Goal: Transaction & Acquisition: Purchase product/service

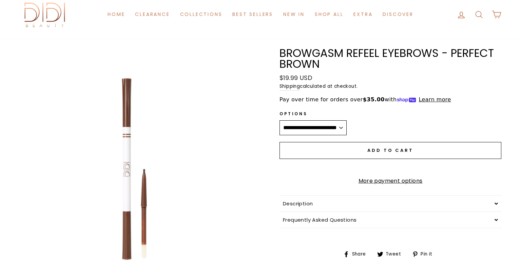
scroll to position [35, 0]
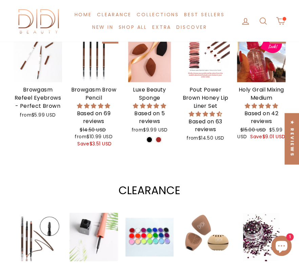
scroll to position [298, 0]
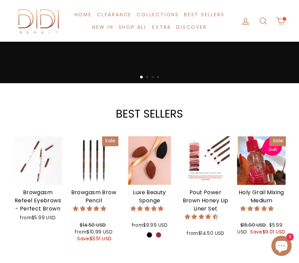
scroll to position [239, 0]
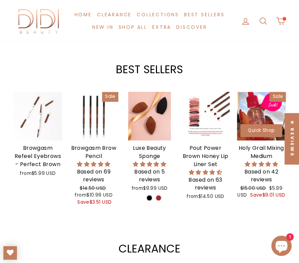
click at [254, 112] on div at bounding box center [261, 116] width 49 height 49
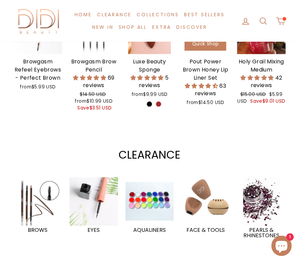
scroll to position [286, 0]
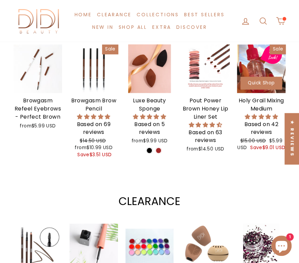
click at [267, 62] on div at bounding box center [261, 68] width 49 height 49
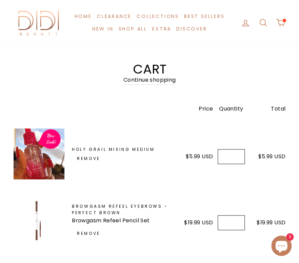
scroll to position [27, 0]
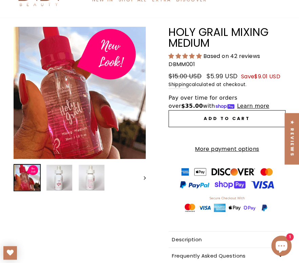
scroll to position [41, 0]
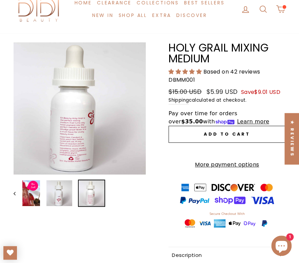
click at [90, 195] on img at bounding box center [92, 194] width 26 height 26
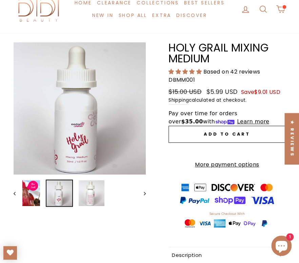
click at [59, 197] on img at bounding box center [59, 194] width 26 height 26
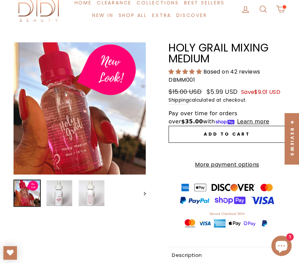
click at [32, 191] on img at bounding box center [27, 194] width 26 height 26
click at [55, 192] on img at bounding box center [59, 194] width 26 height 26
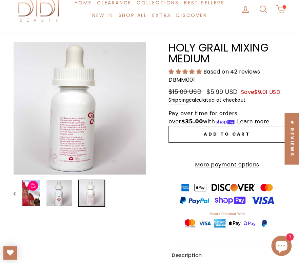
click at [82, 190] on img at bounding box center [92, 194] width 26 height 26
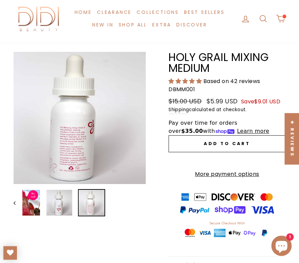
scroll to position [0, 0]
